Goal: Task Accomplishment & Management: Manage account settings

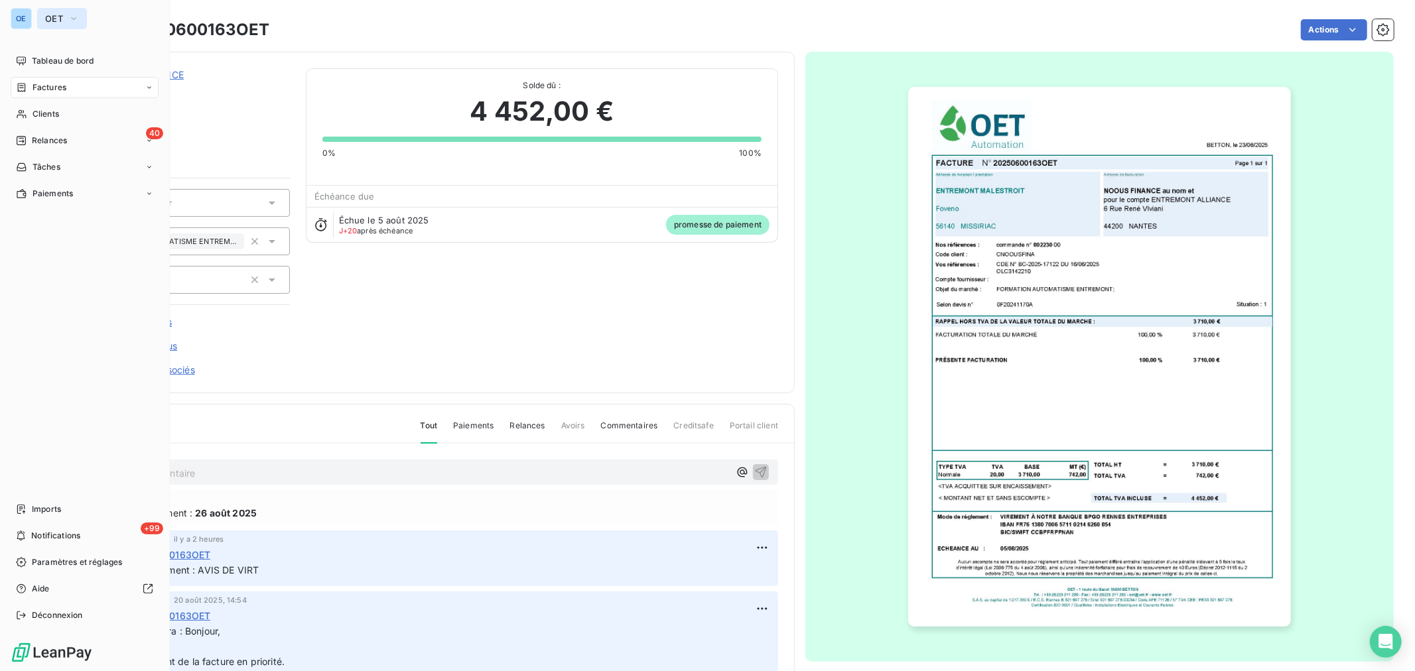
click at [74, 15] on icon "button" at bounding box center [73, 18] width 11 height 13
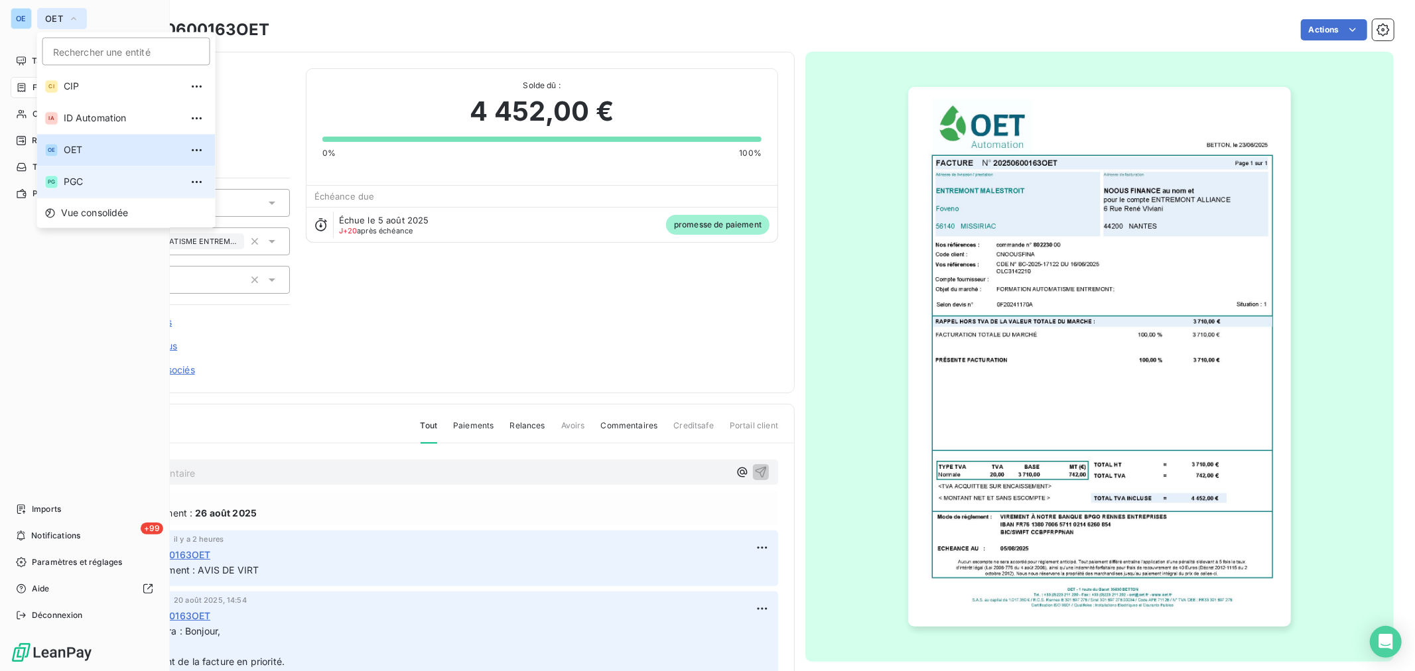
click at [84, 177] on span "PGC" at bounding box center [122, 181] width 117 height 13
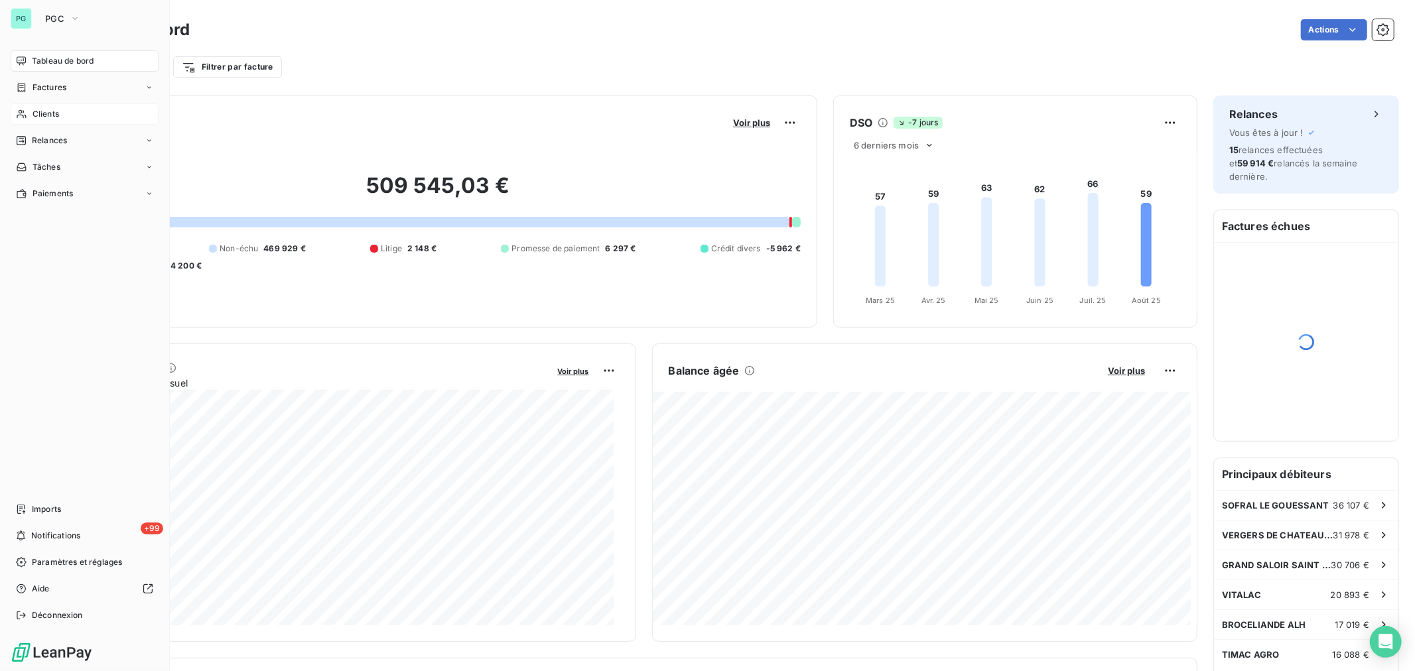
click at [44, 107] on div "Clients" at bounding box center [85, 113] width 148 height 21
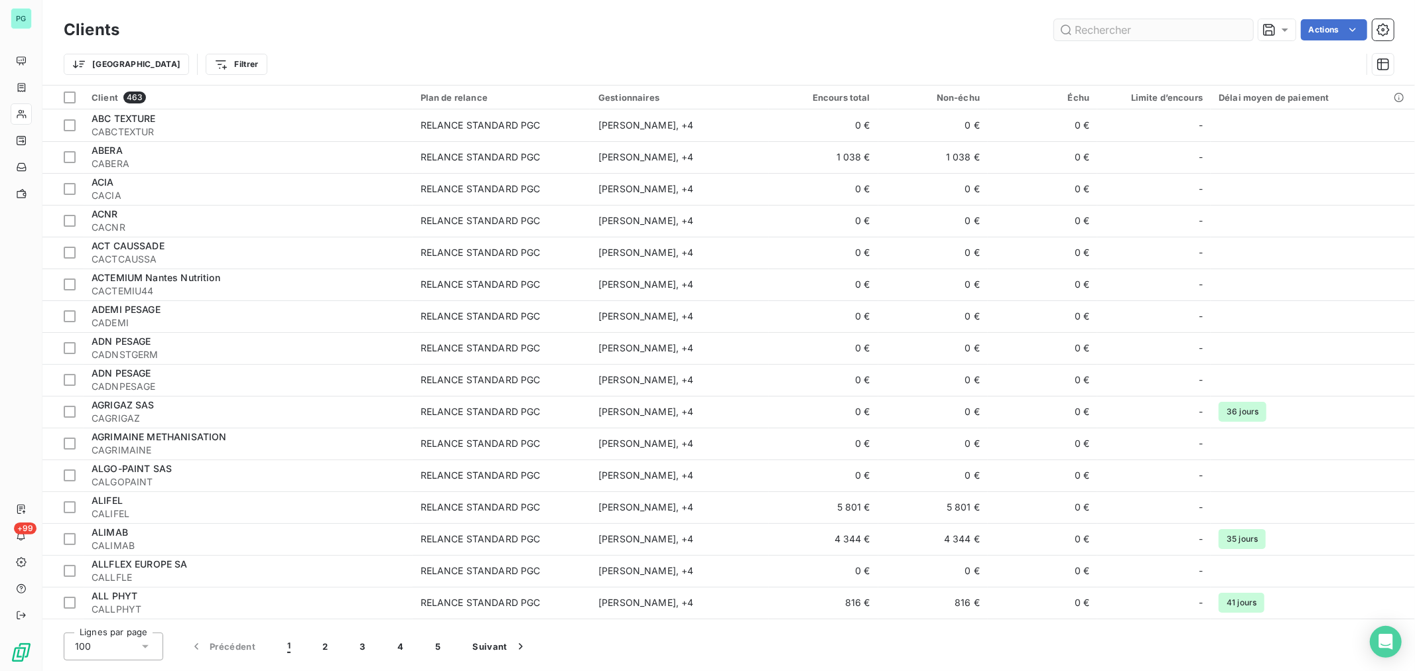
click at [1097, 31] on input "text" at bounding box center [1153, 29] width 199 height 21
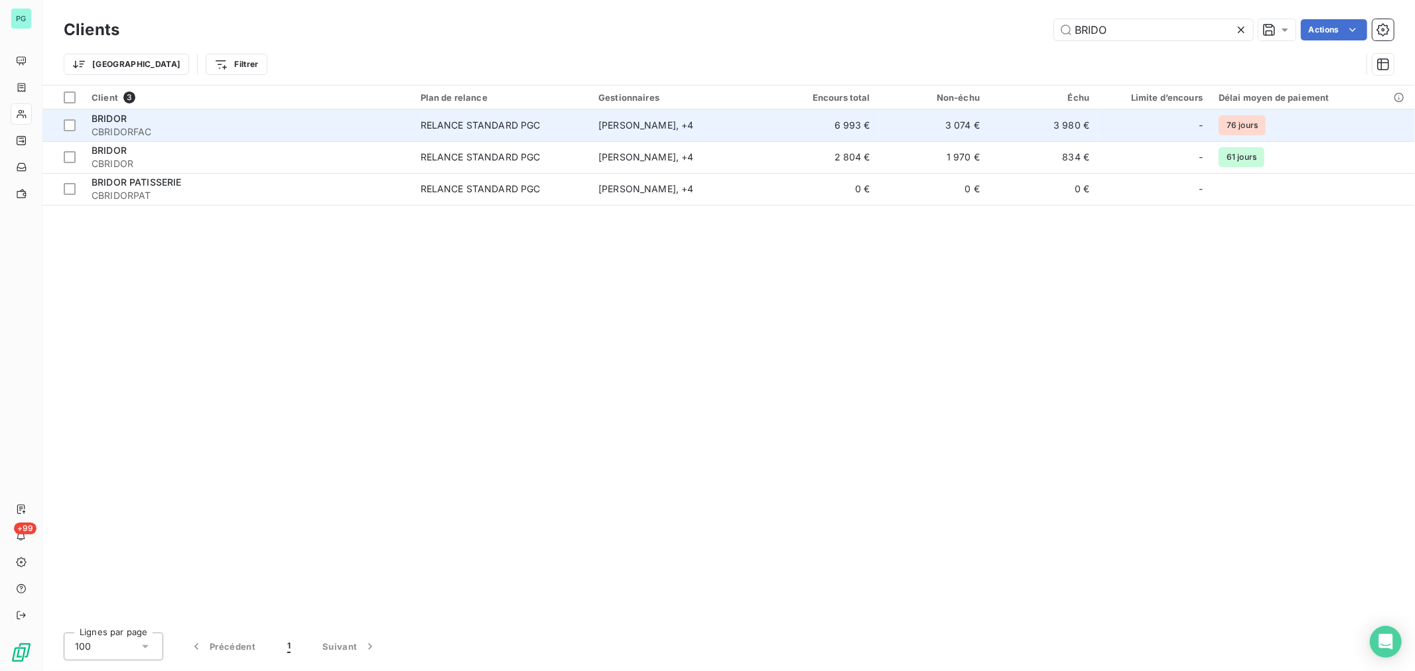
type input "BRIDO"
click at [1008, 130] on td "3 980 €" at bounding box center [1042, 125] width 109 height 32
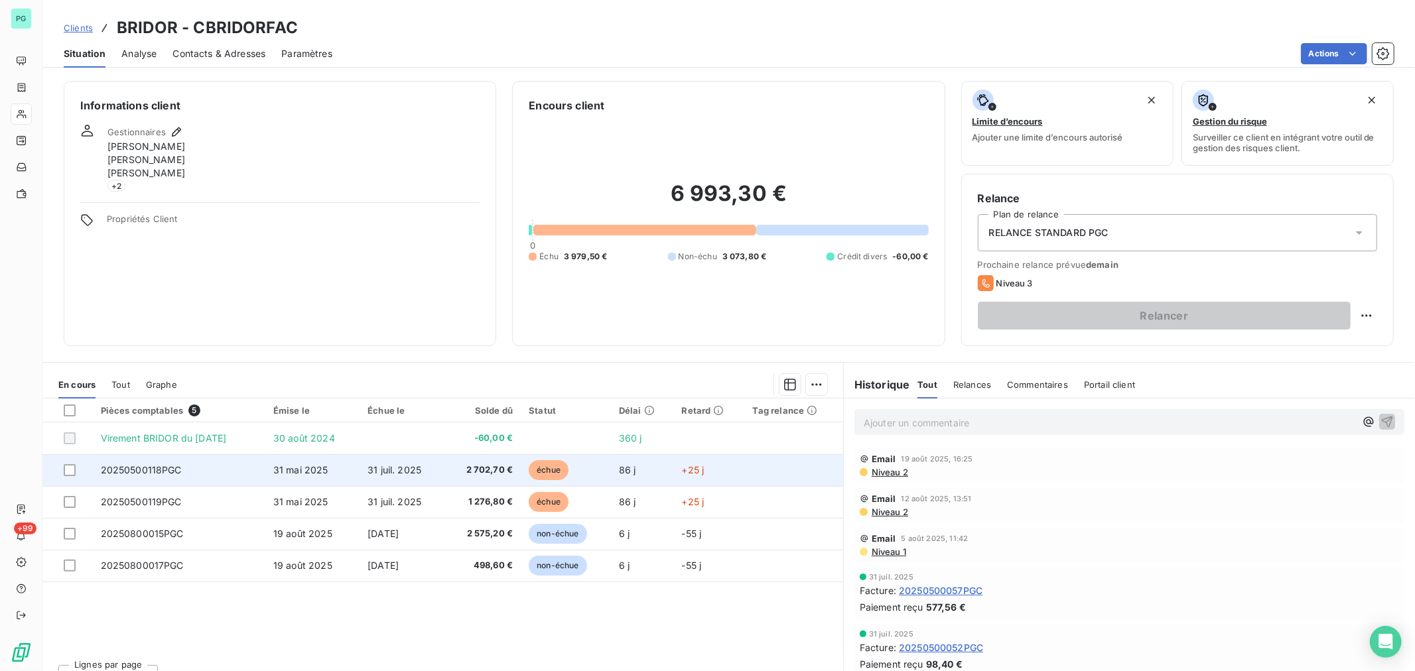
click at [456, 467] on td "2 702,70 €" at bounding box center [482, 470] width 76 height 32
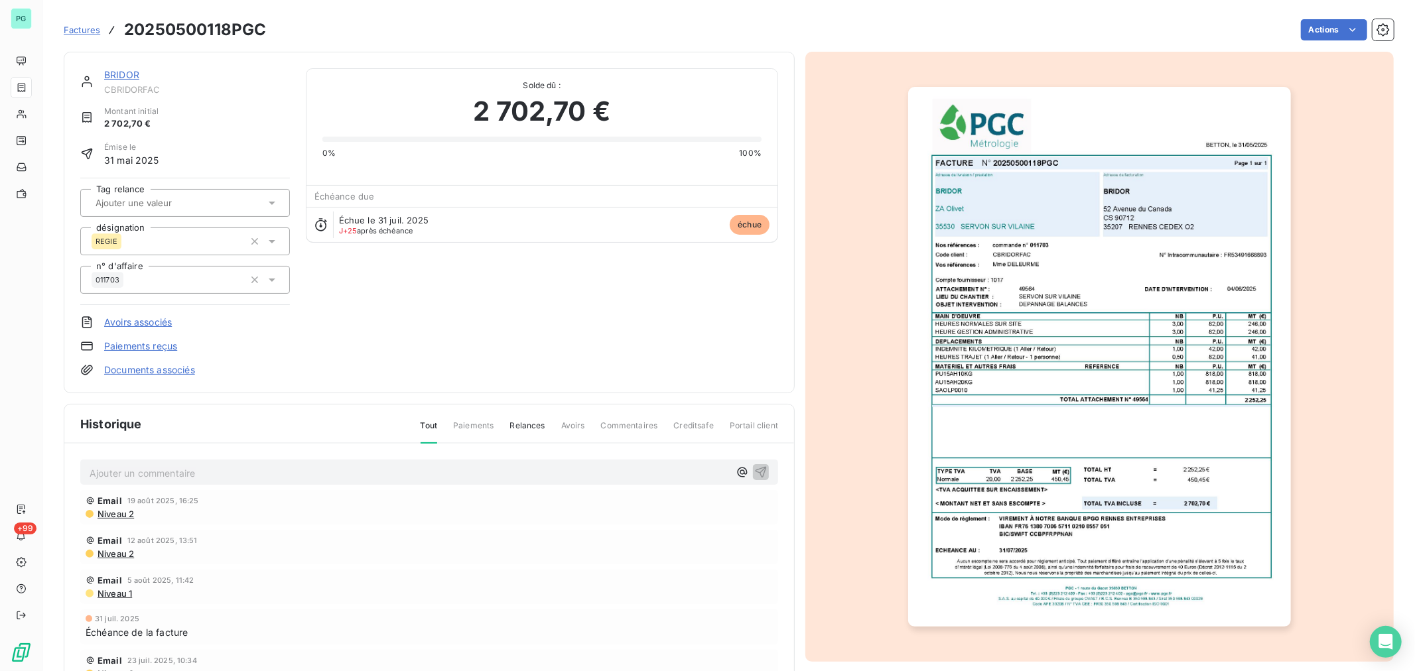
click at [413, 468] on p "Ajouter un commentaire ﻿" at bounding box center [410, 473] width 640 height 17
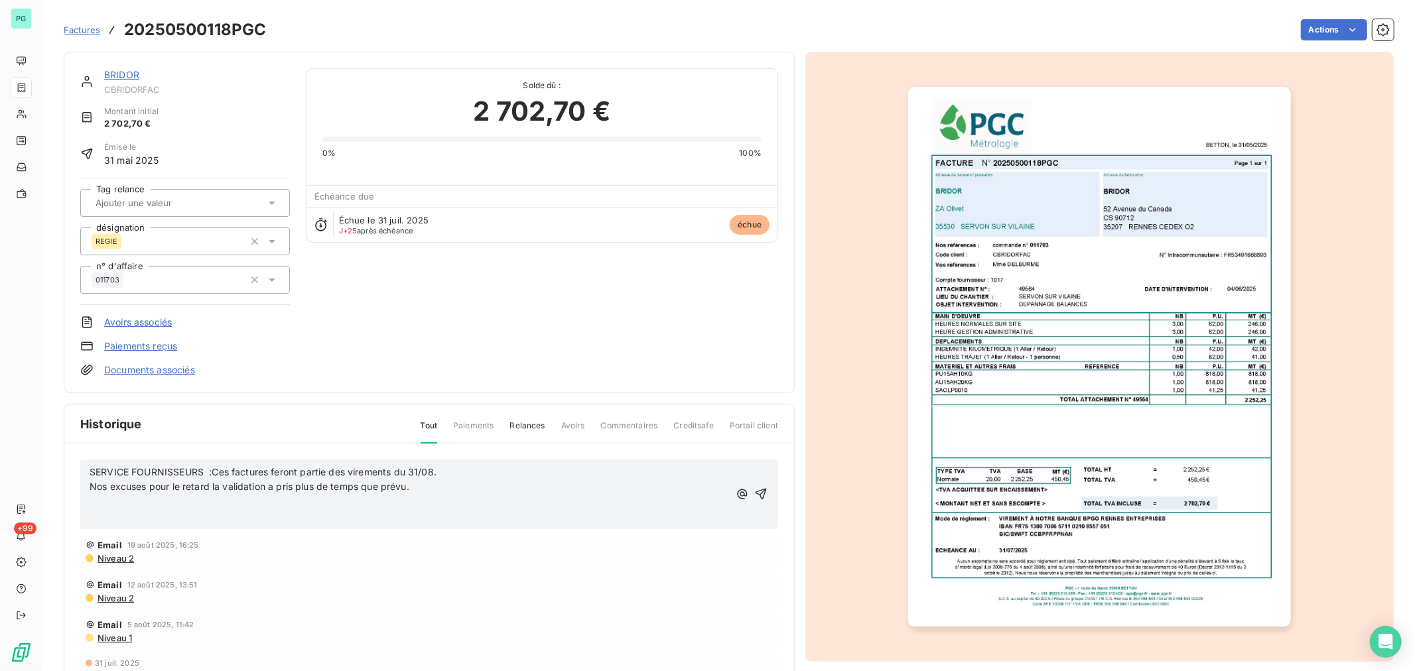
drag, startPoint x: 423, startPoint y: 493, endPoint x: 86, endPoint y: 468, distance: 337.3
click at [86, 468] on div "SERVICE FOURNISSEURS :Ces factures feront partie des virements du 31/08. Nos ex…" at bounding box center [429, 495] width 698 height 70
copy div "SERVICE FOURNISSEURS :Ces factures feront partie des virements du 31/08. Nos ex…"
click at [754, 493] on icon "button" at bounding box center [760, 494] width 13 height 13
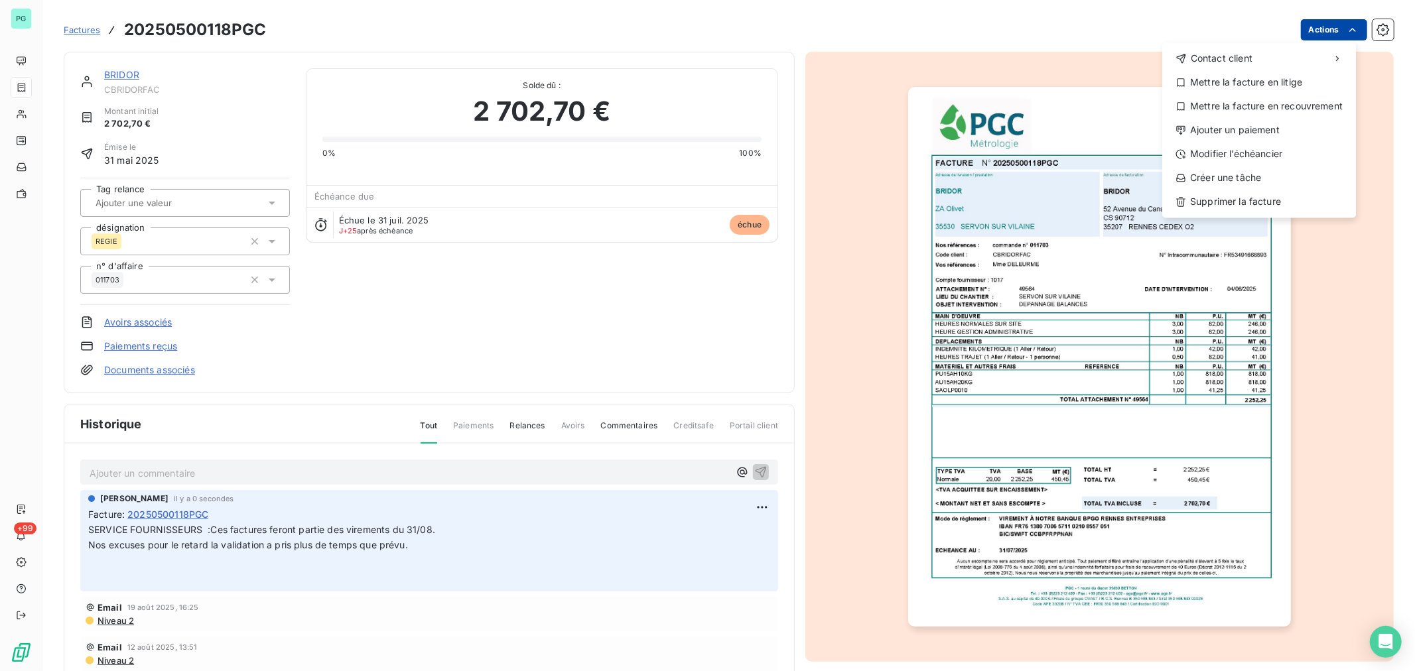
click at [1318, 28] on html "PG +99 Factures 20250500118PGC Actions Contact client Mettre la facture en liti…" at bounding box center [707, 335] width 1415 height 671
click at [1285, 131] on div "Ajouter un paiement" at bounding box center [1259, 129] width 183 height 21
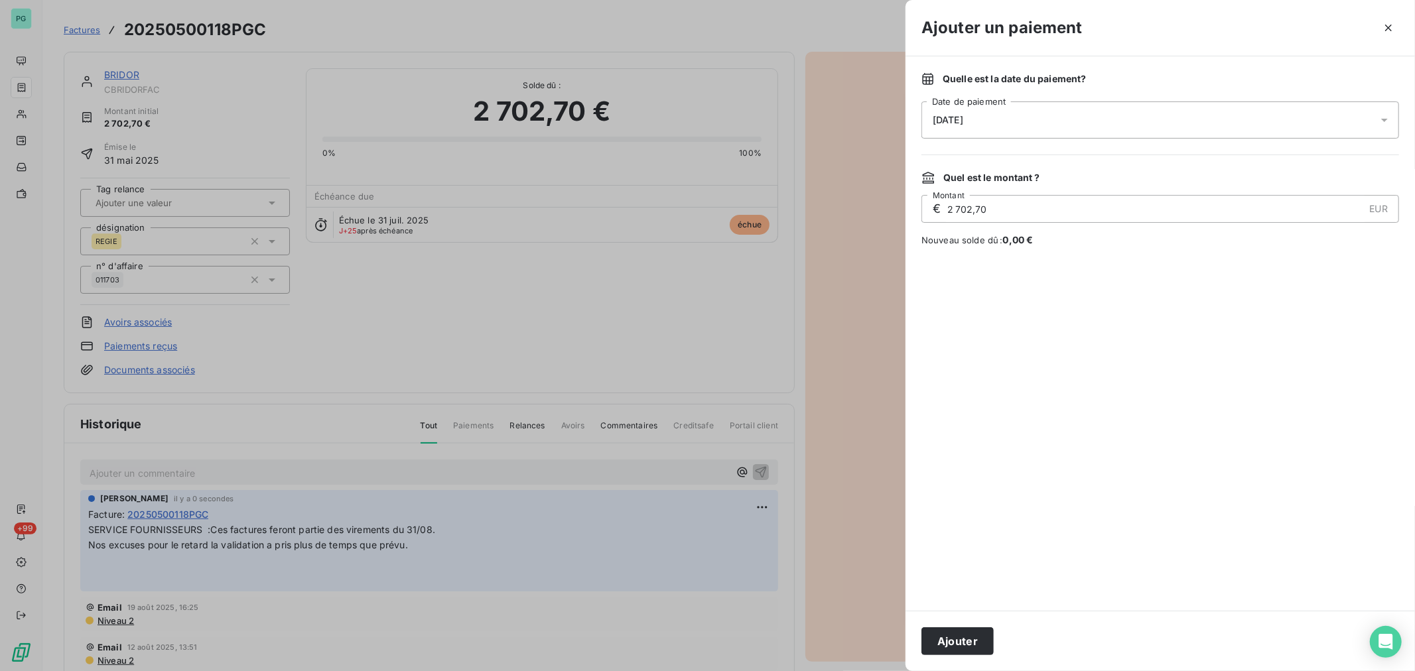
click at [1385, 119] on icon at bounding box center [1384, 120] width 7 height 3
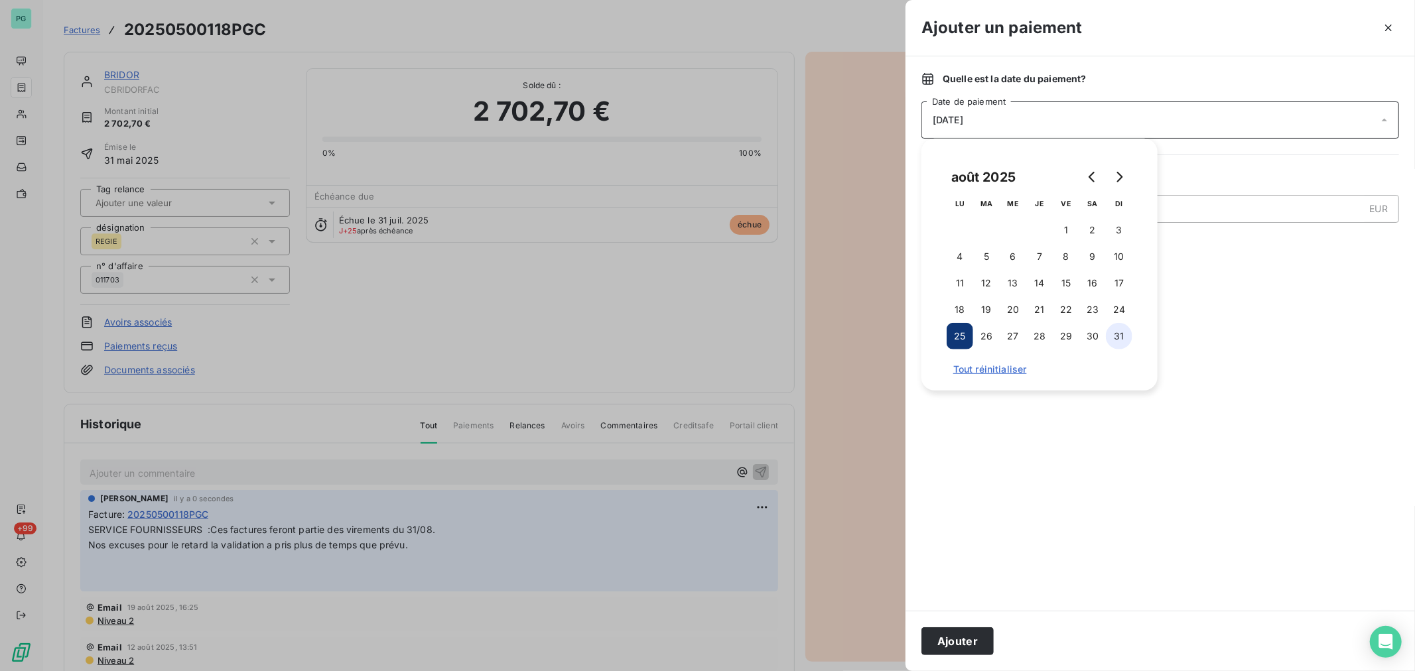
click at [1124, 334] on button "31" at bounding box center [1119, 336] width 27 height 27
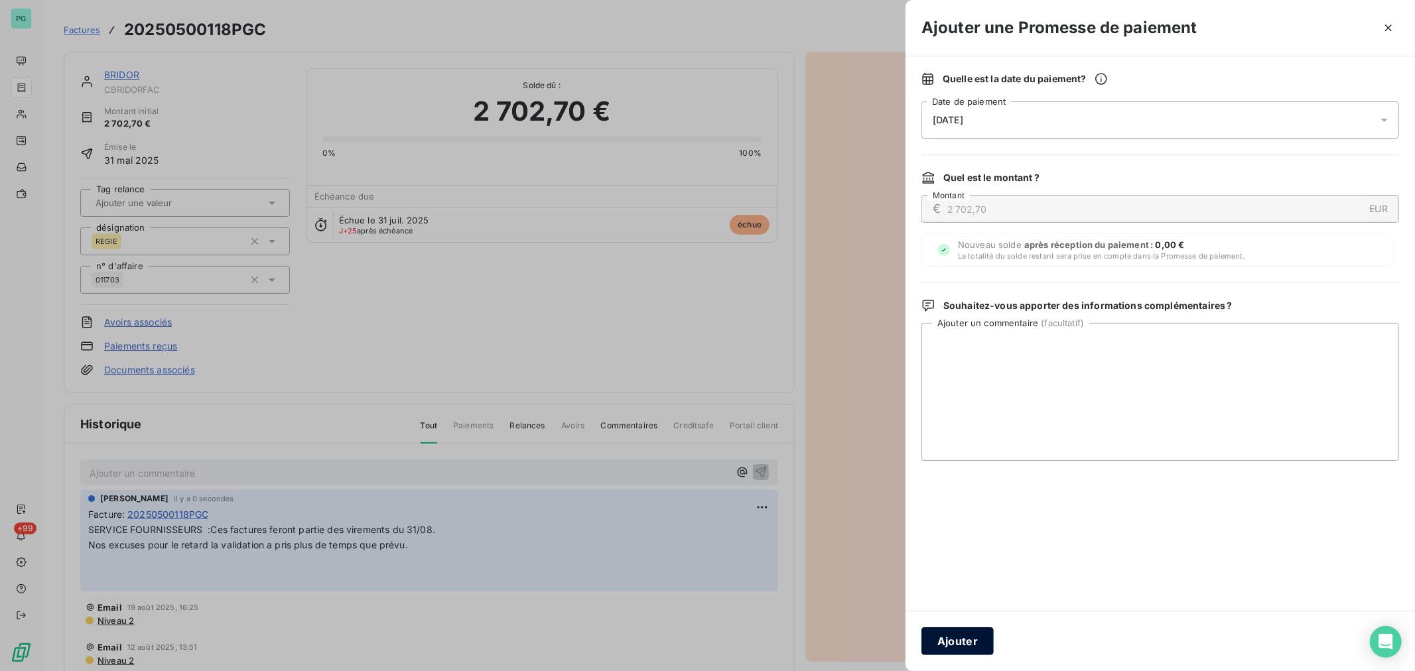
click at [972, 642] on button "Ajouter" at bounding box center [957, 642] width 72 height 28
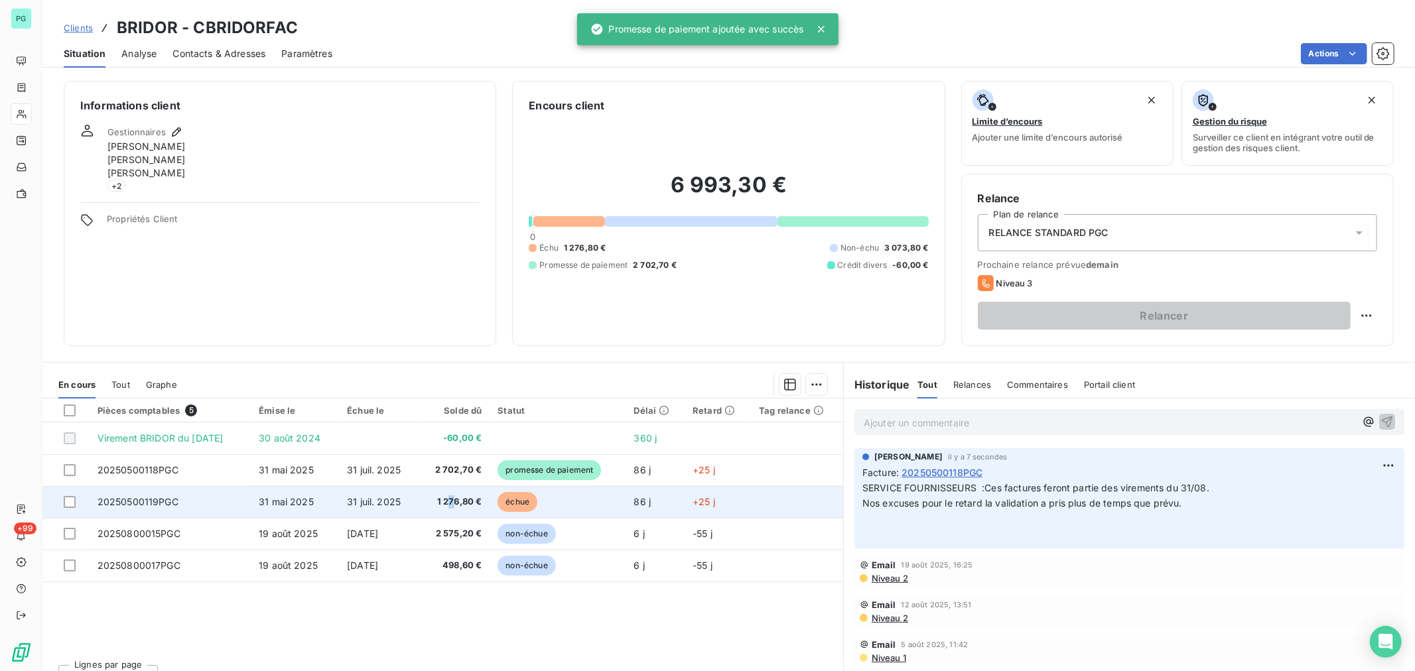
click at [455, 502] on span "1 276,80 €" at bounding box center [455, 502] width 56 height 13
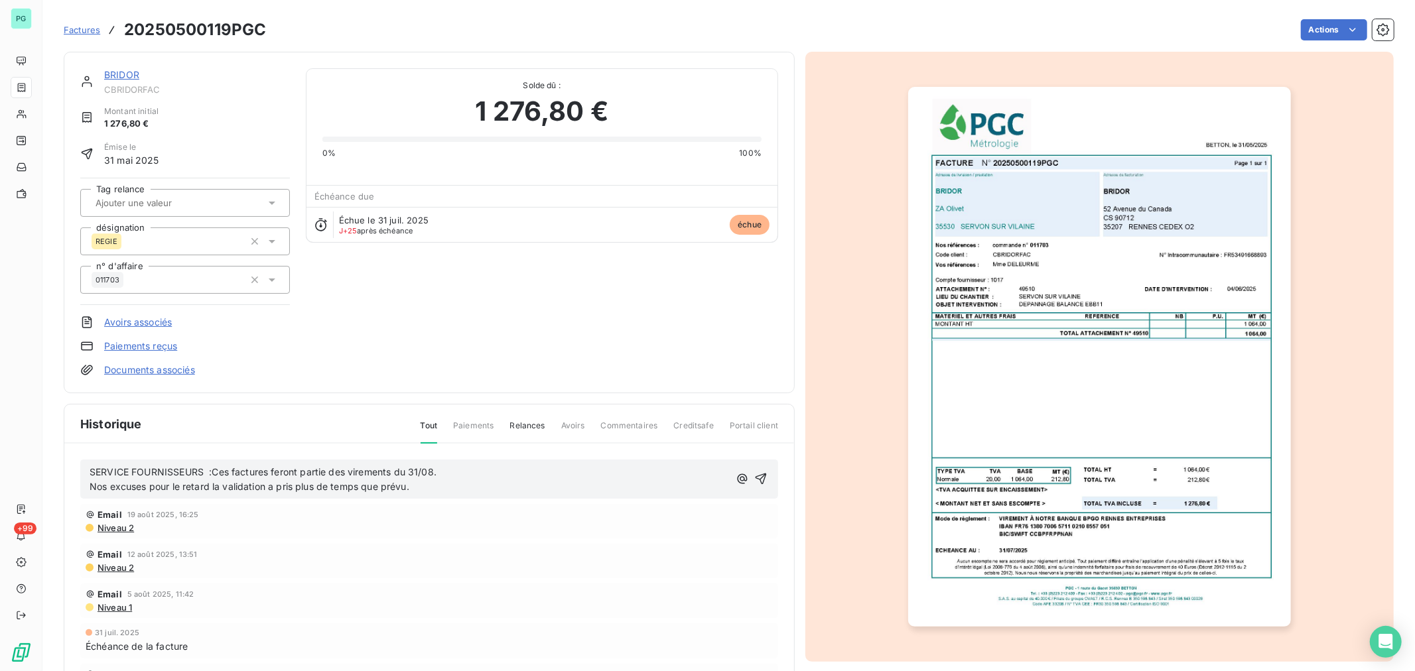
drag, startPoint x: 739, startPoint y: 478, endPoint x: 900, endPoint y: 368, distance: 195.6
click at [756, 478] on icon "button" at bounding box center [761, 479] width 11 height 11
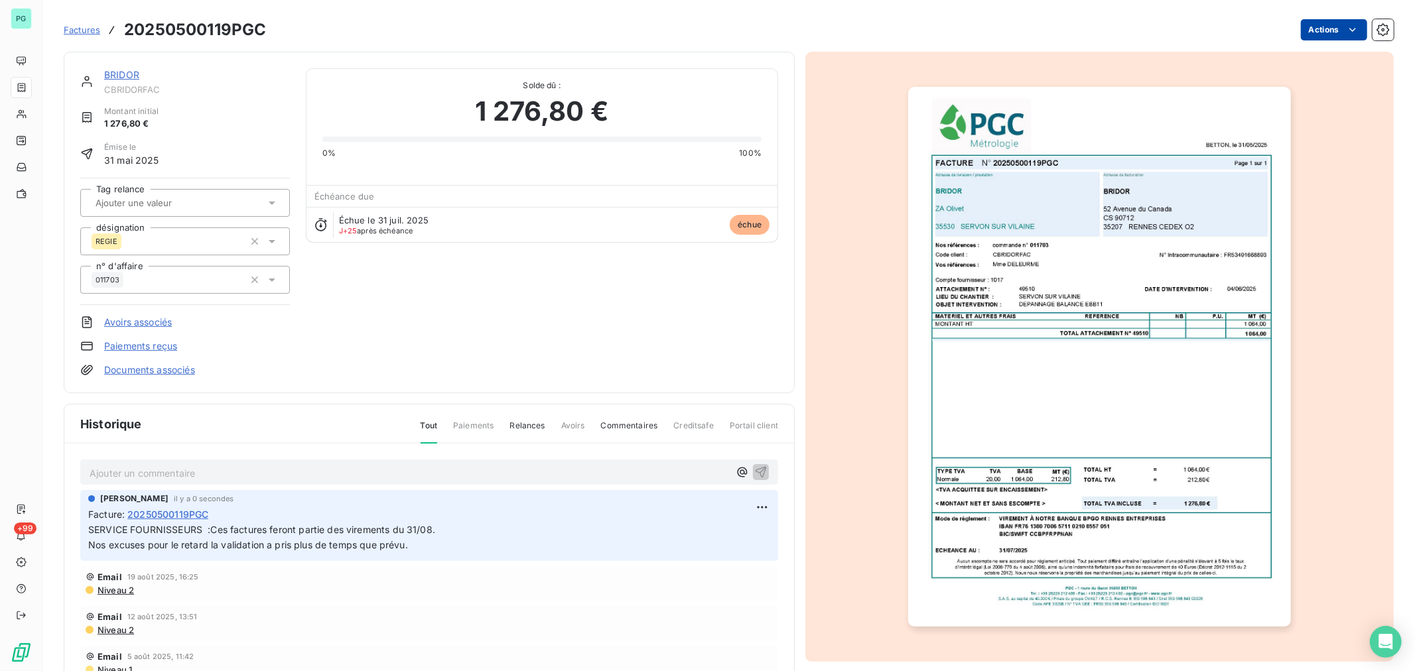
click at [1305, 25] on html "PG +99 Factures 20250500119PGC Actions BRIDOR CBRIDORFAC Montant initial 1 276,…" at bounding box center [707, 335] width 1415 height 671
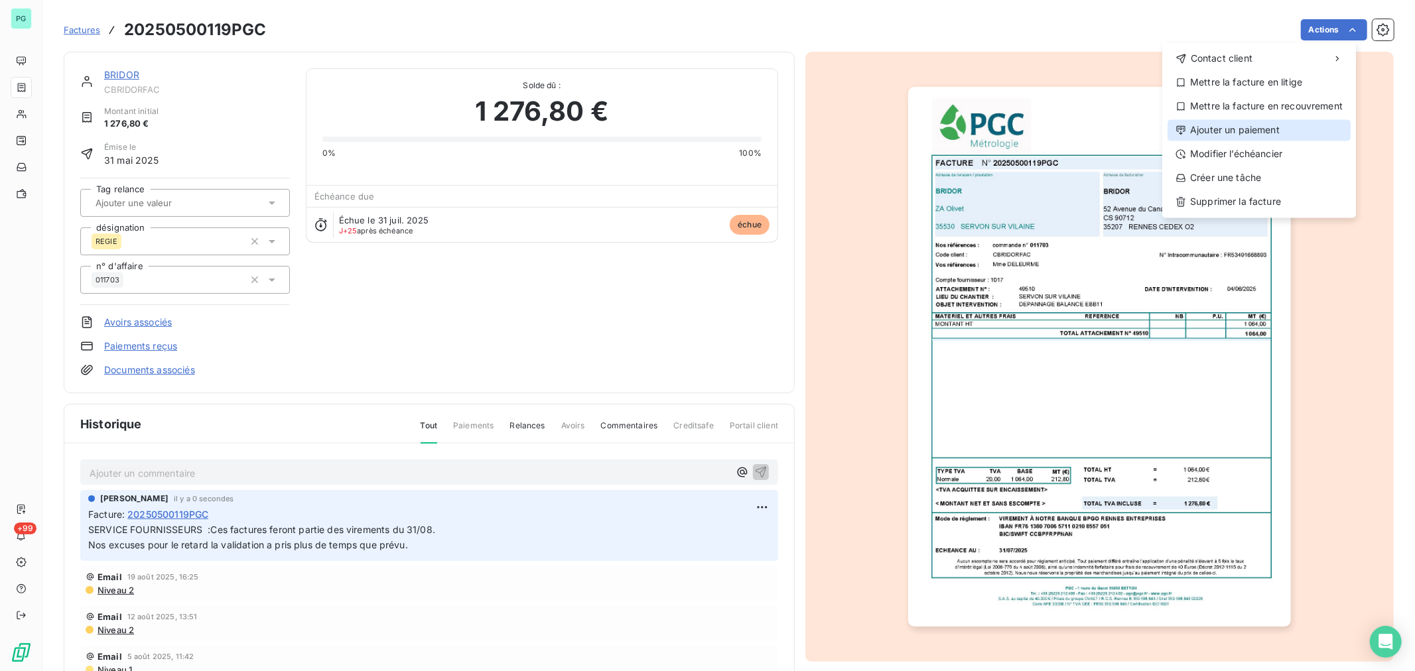
click at [1237, 133] on div "Ajouter un paiement" at bounding box center [1259, 129] width 183 height 21
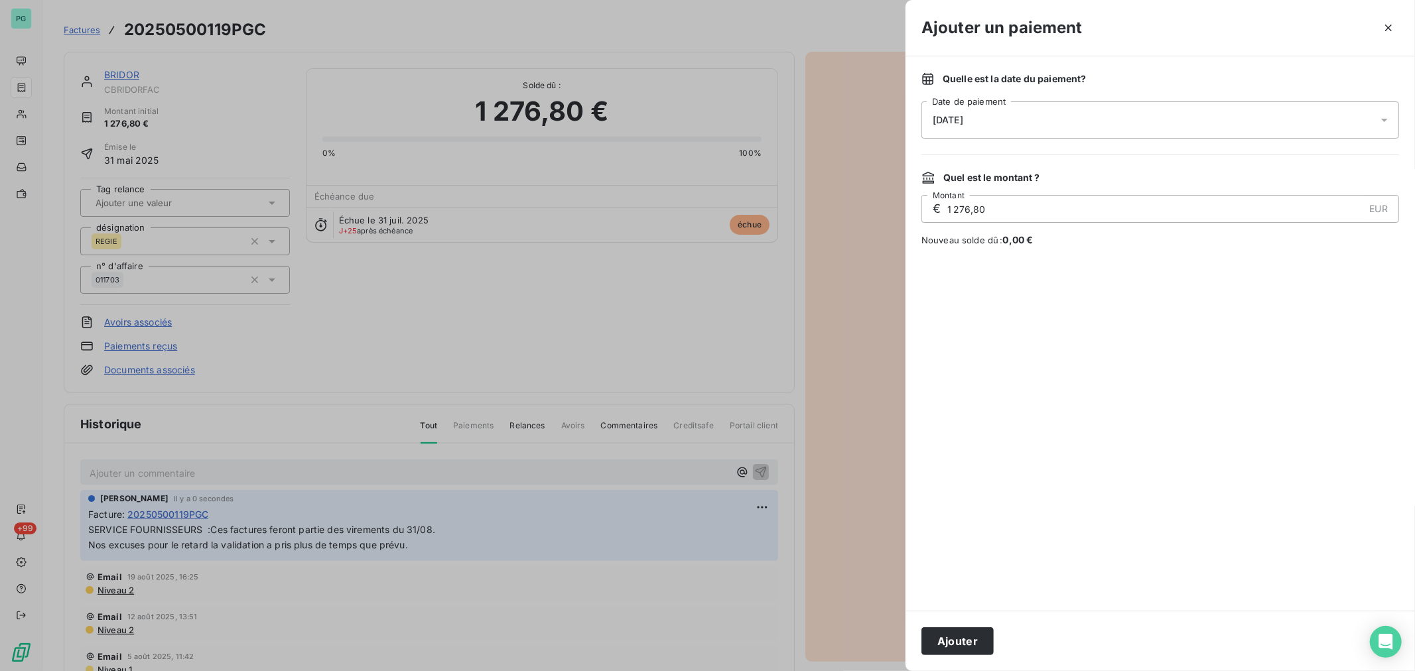
click at [1383, 118] on icon at bounding box center [1384, 119] width 13 height 13
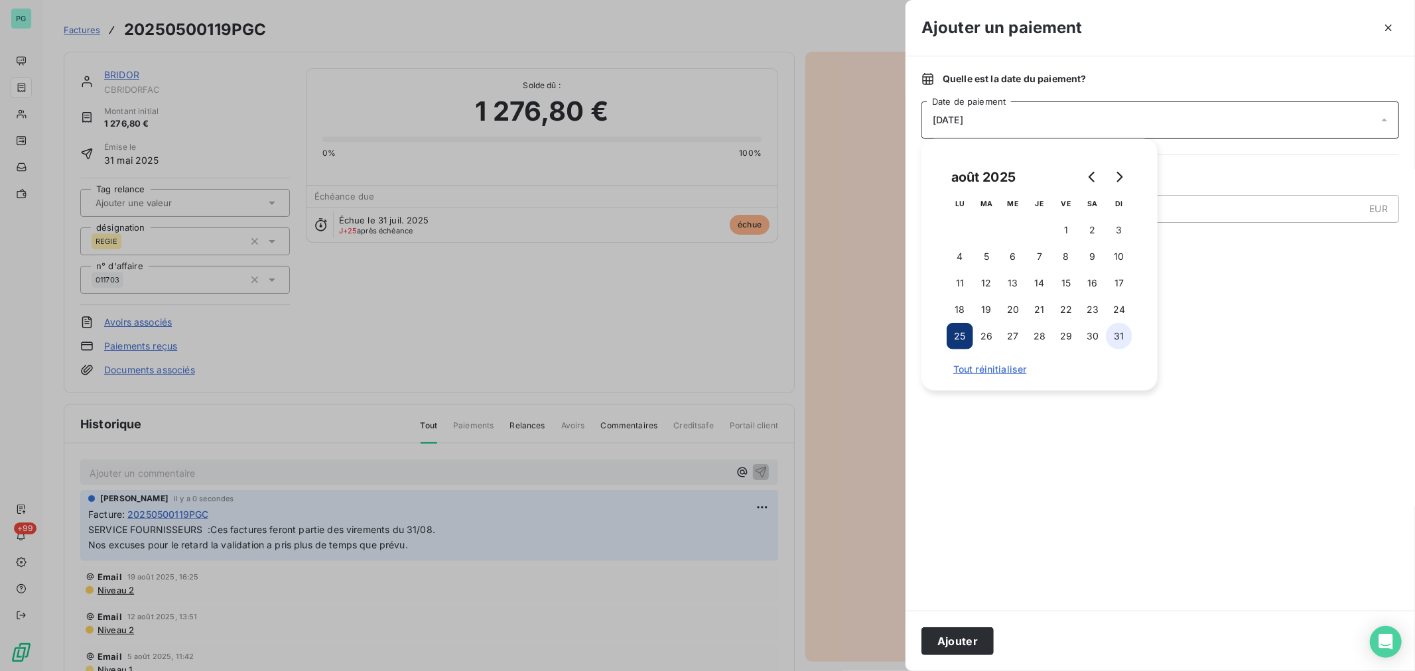
click at [1120, 330] on button "31" at bounding box center [1119, 336] width 27 height 27
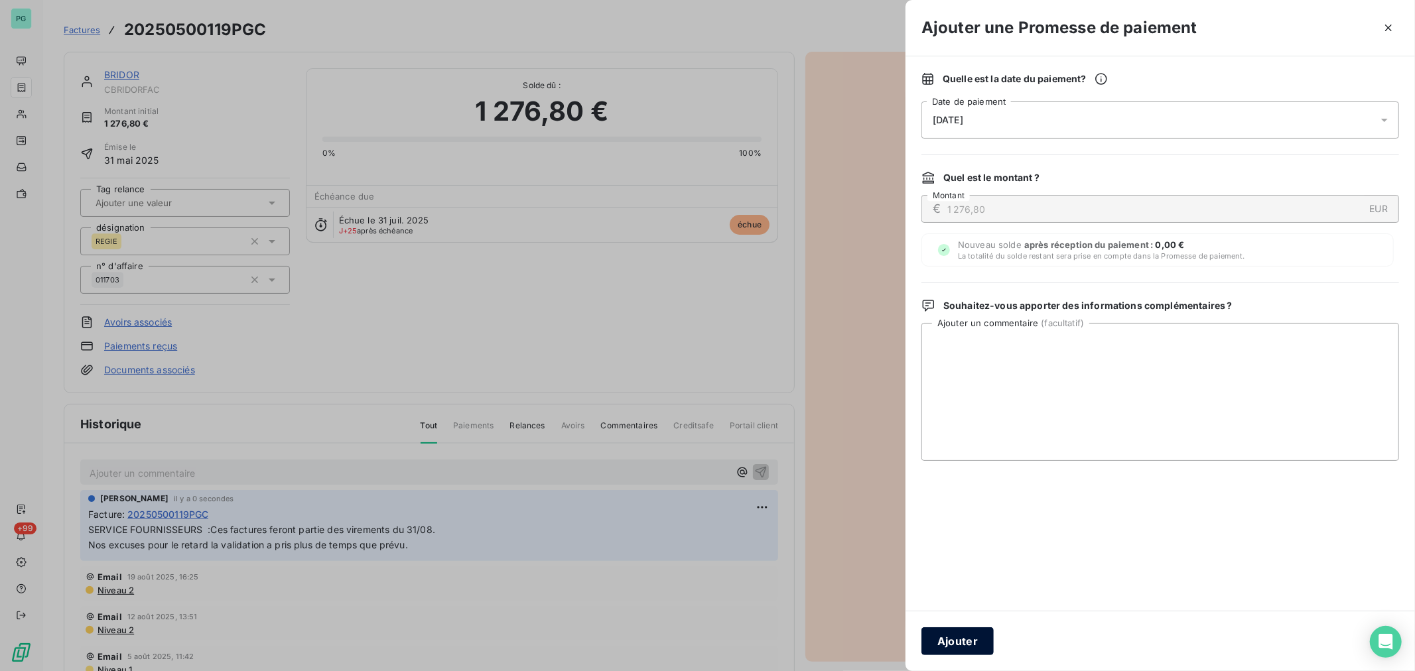
click at [973, 654] on button "Ajouter" at bounding box center [957, 642] width 72 height 28
